Goal: Information Seeking & Learning: Learn about a topic

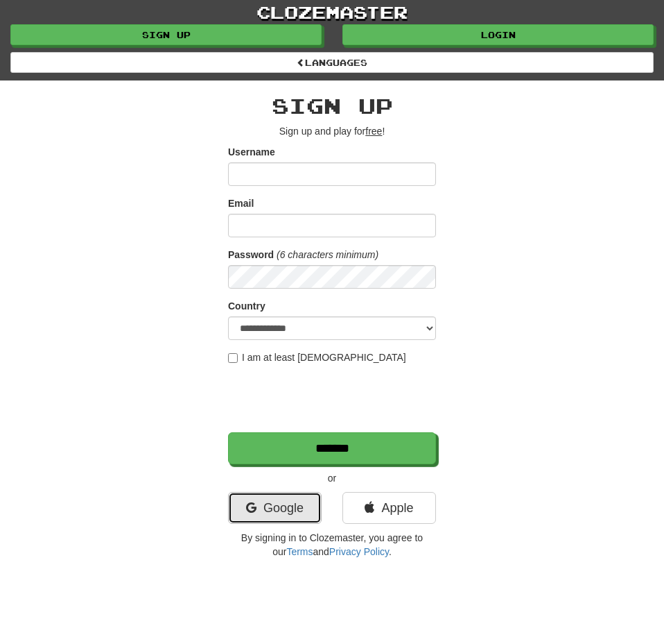
click at [270, 513] on link "Google" at bounding box center [275, 508] width 94 height 32
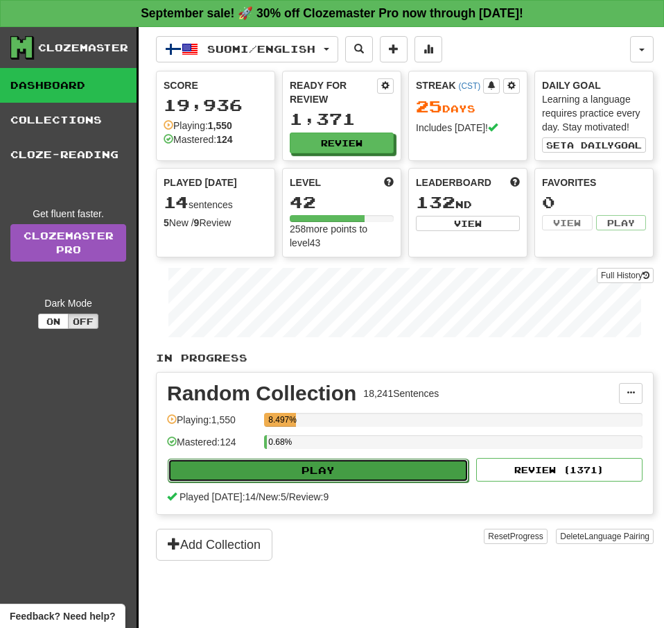
click at [415, 472] on button "Play" at bounding box center [318, 470] width 301 height 24
select select "**"
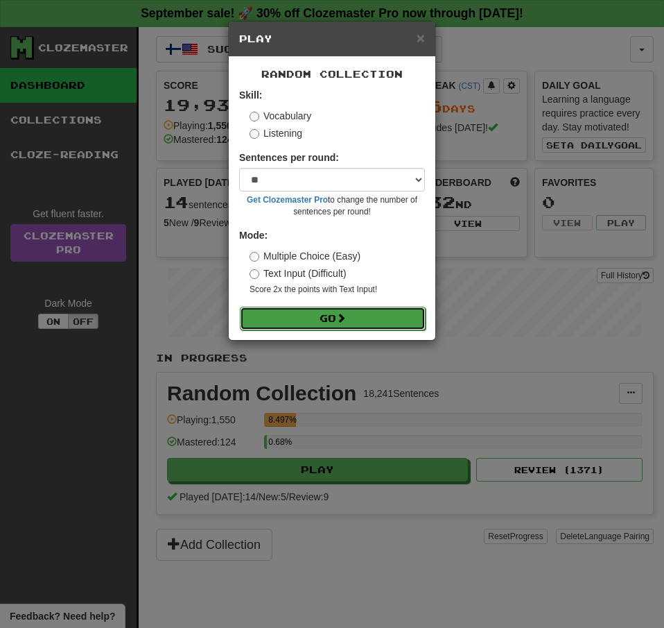
click at [373, 310] on button "Go" at bounding box center [333, 318] width 186 height 24
